Goal: Entertainment & Leisure: Consume media (video, audio)

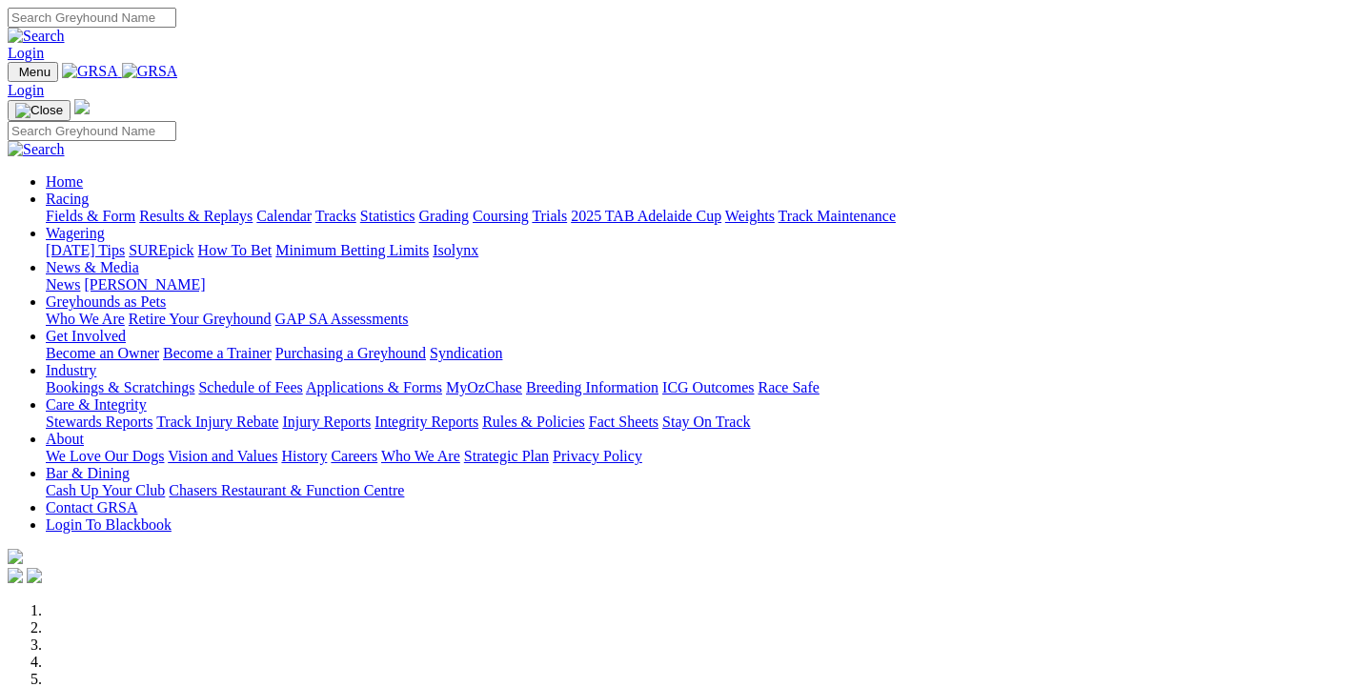
scroll to position [1647, 0]
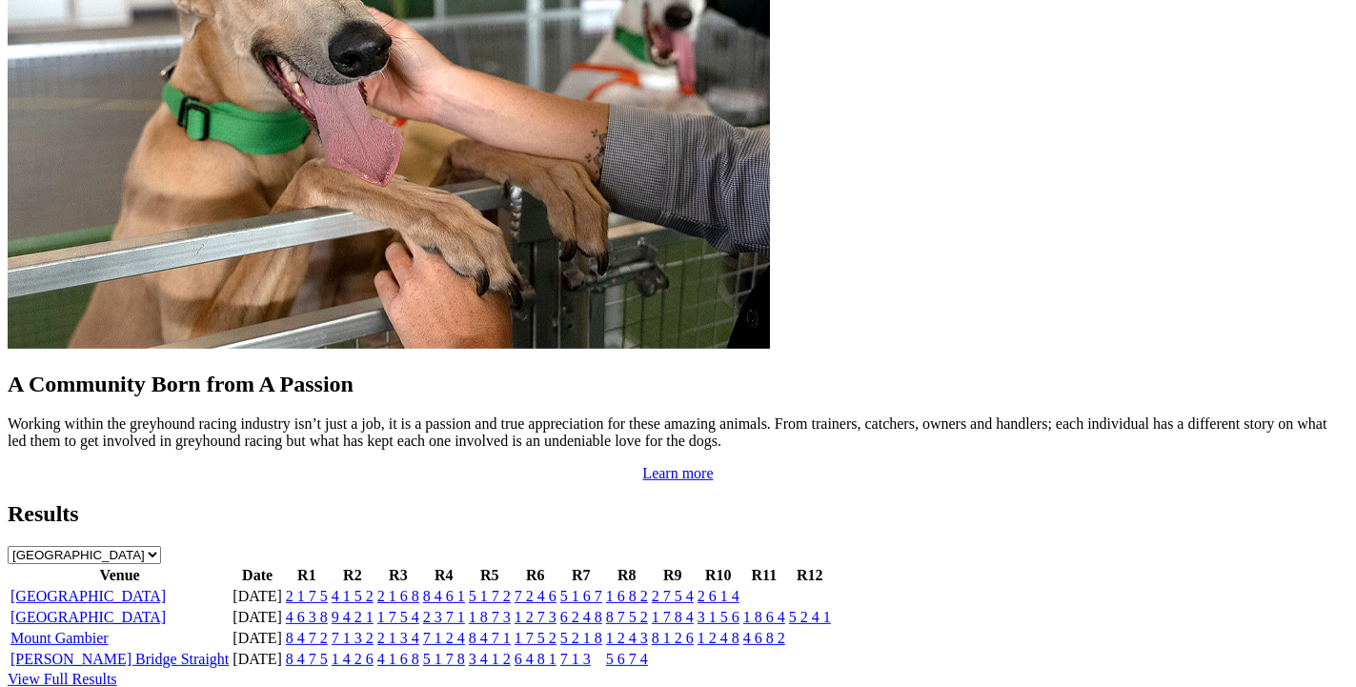
click at [81, 588] on link "[GEOGRAPHIC_DATA]" at bounding box center [87, 596] width 155 height 16
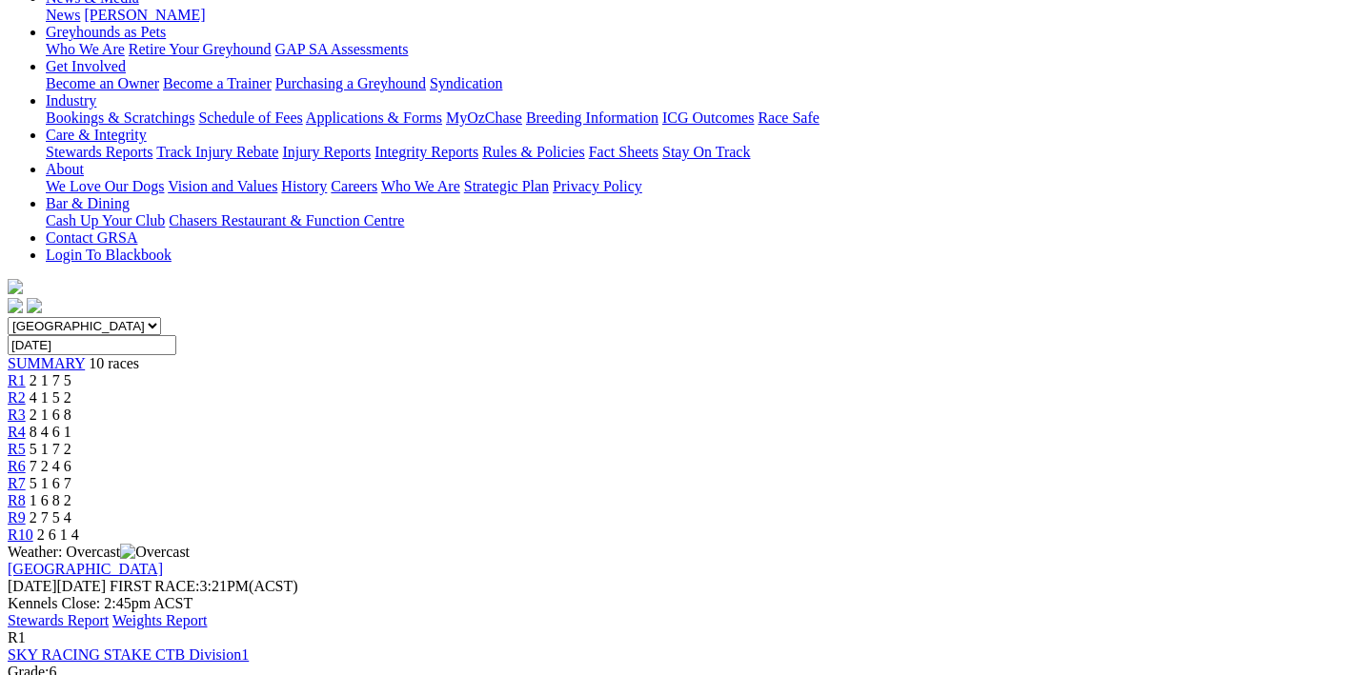
scroll to position [202, 0]
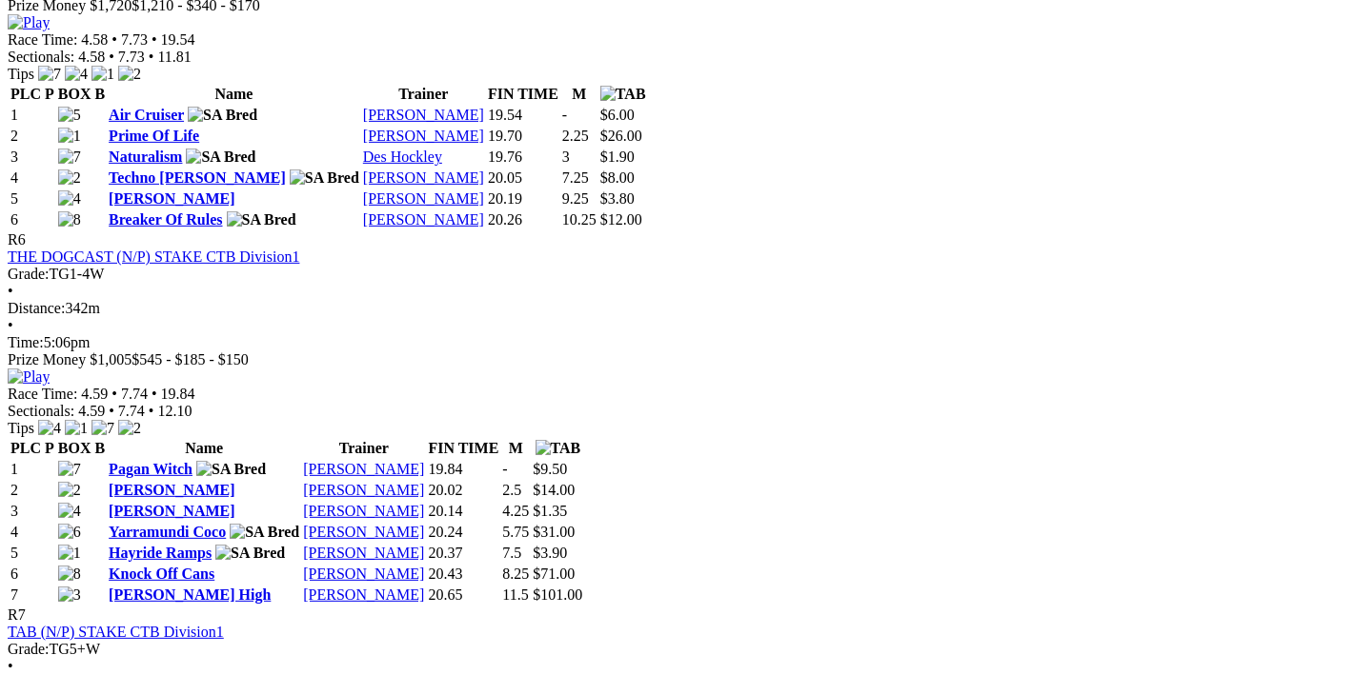
scroll to position [2736, 0]
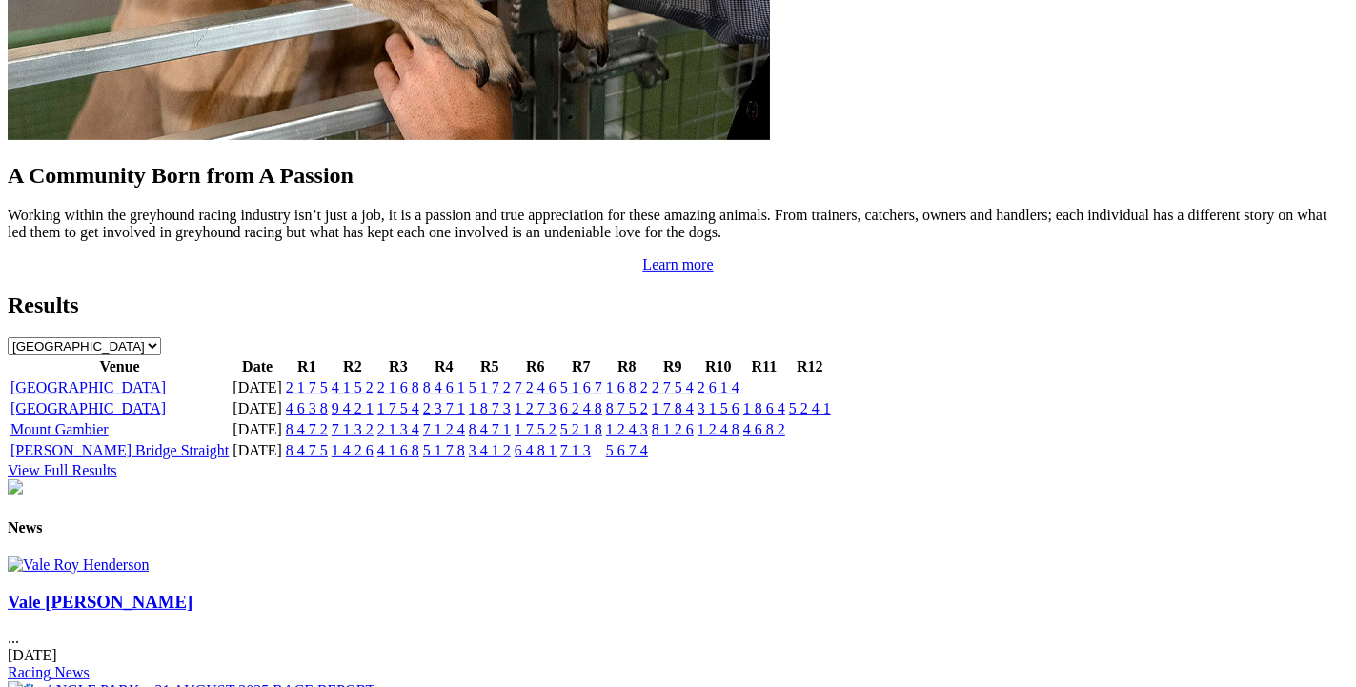
scroll to position [1547, 0]
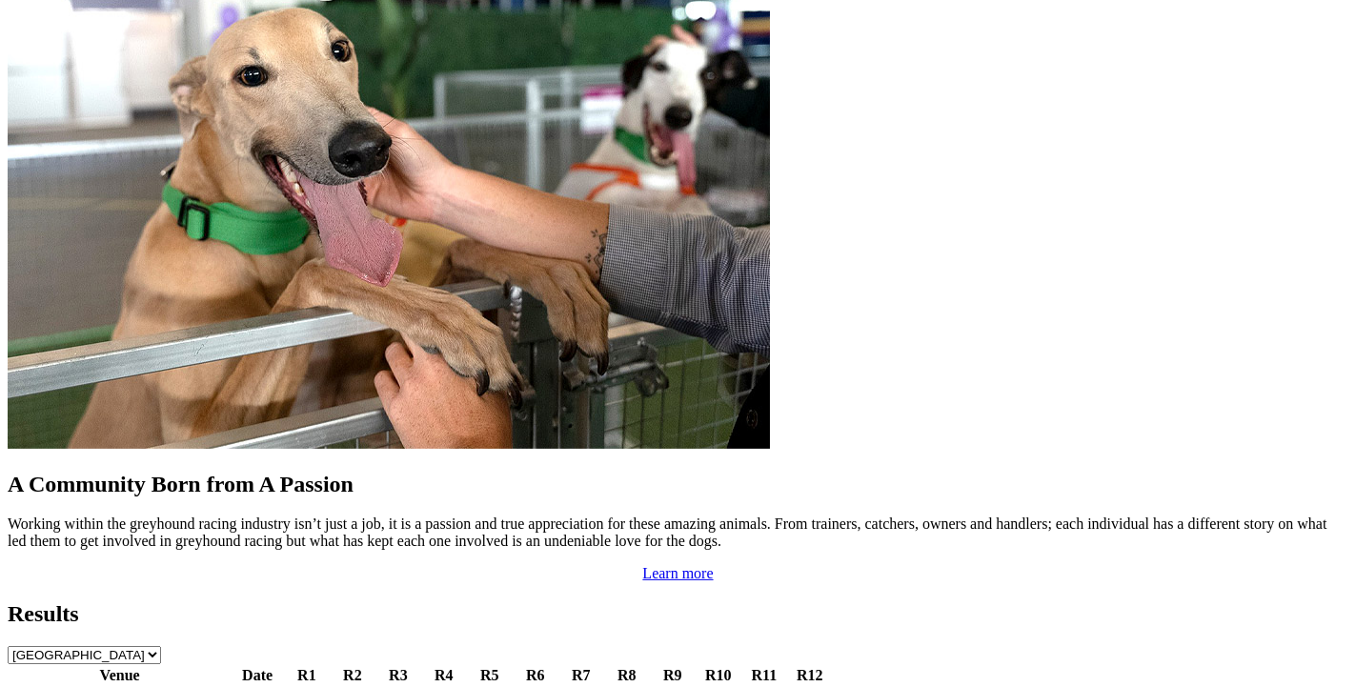
click at [97, 686] on link "[GEOGRAPHIC_DATA]" at bounding box center [87, 696] width 155 height 16
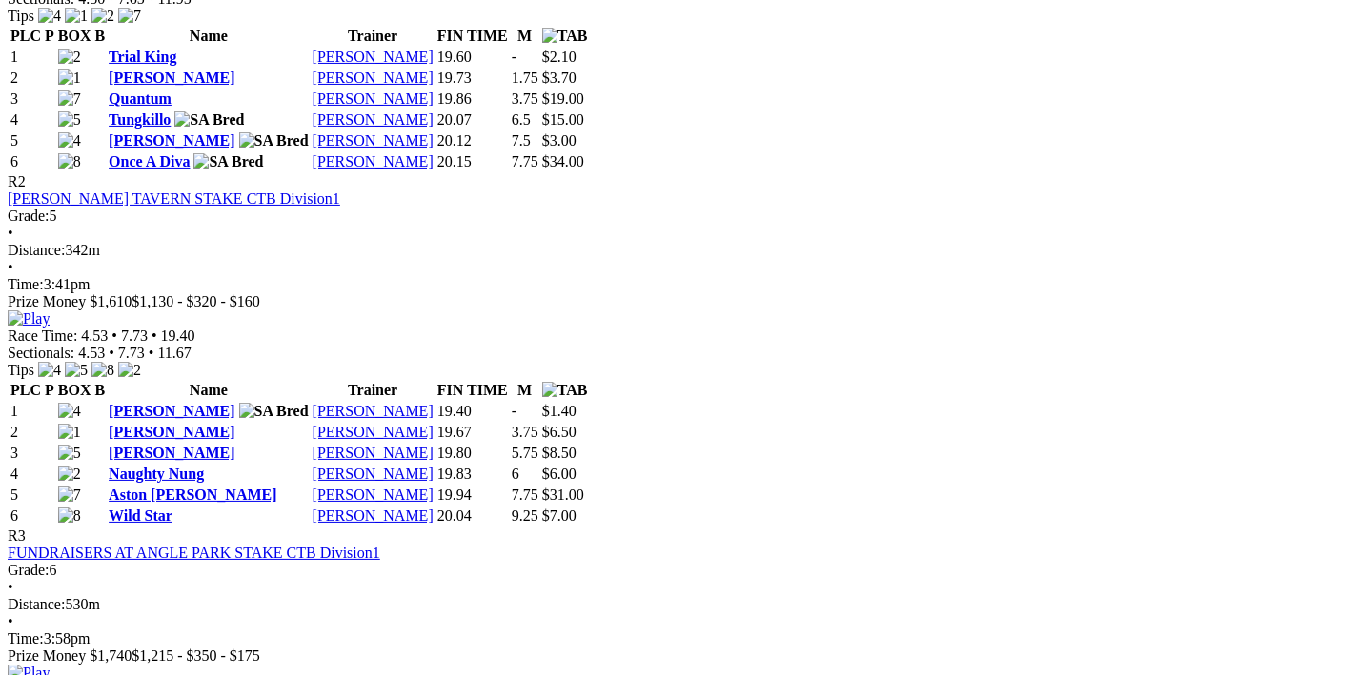
scroll to position [1317, 0]
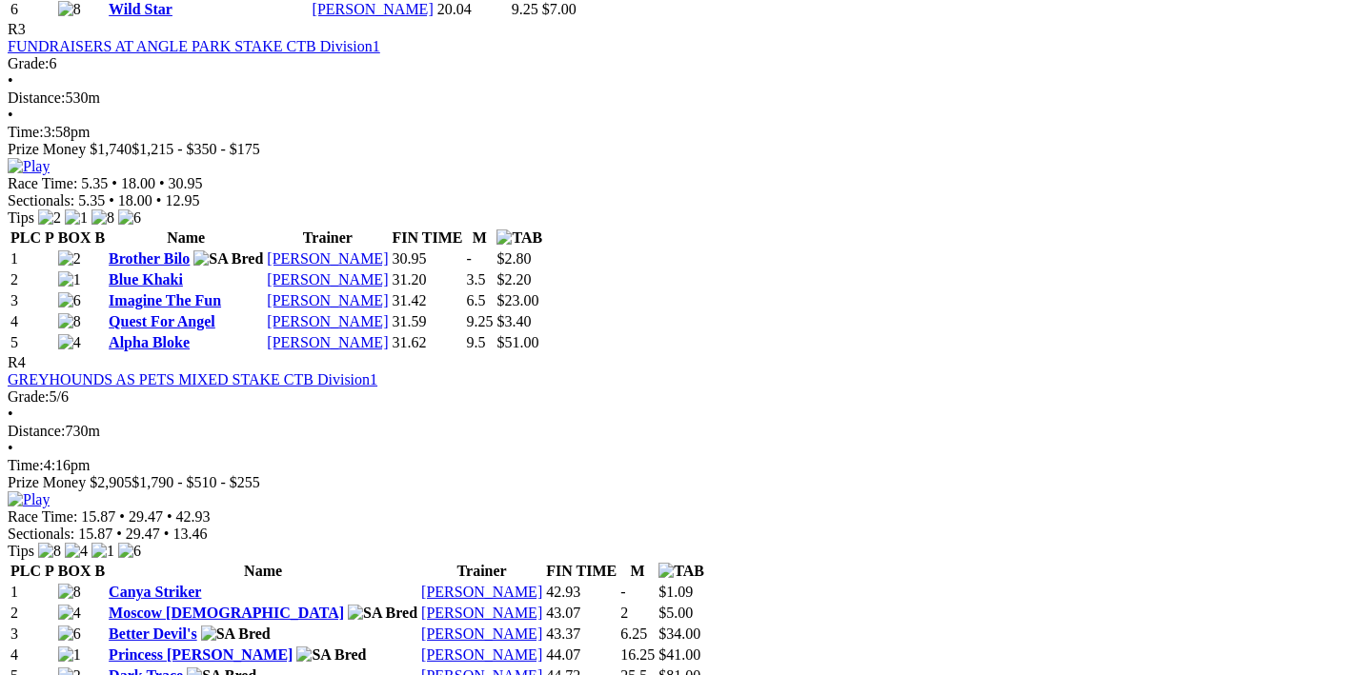
scroll to position [2229, 0]
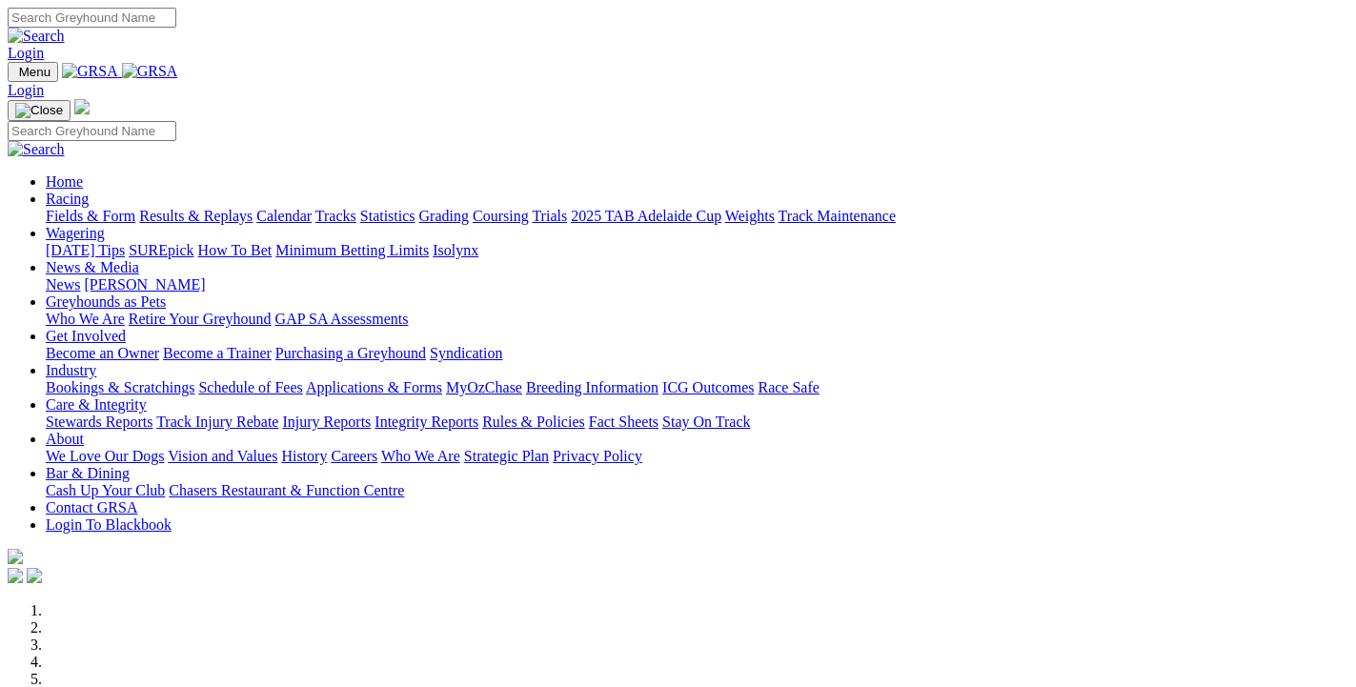
scroll to position [1547, 0]
